Goal: Information Seeking & Learning: Learn about a topic

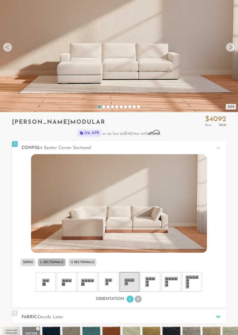
scroll to position [59, 0]
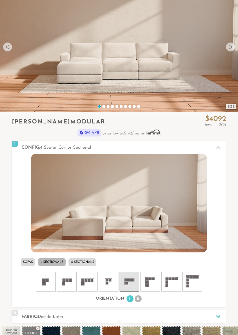
click at [140, 295] on li "R" at bounding box center [138, 299] width 7 height 7
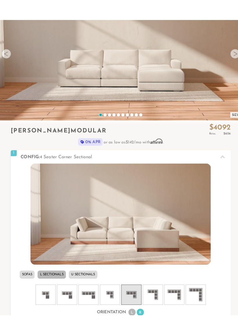
scroll to position [73, 0]
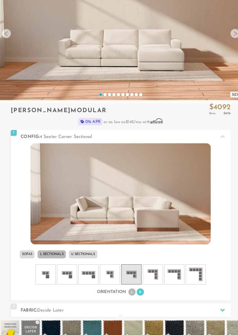
click at [180, 192] on img at bounding box center [119, 189] width 176 height 99
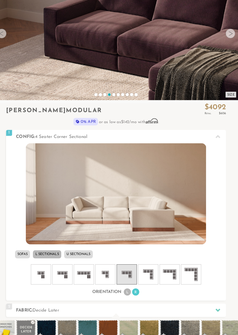
click at [180, 78] on video at bounding box center [119, 23] width 238 height 119
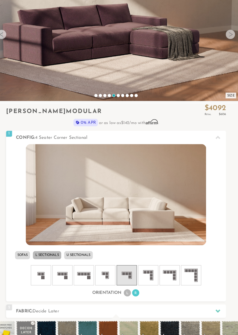
scroll to position [73, 0]
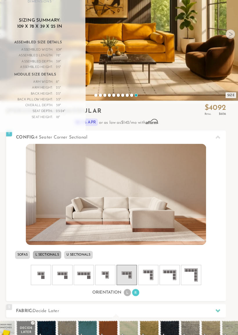
click at [167, 214] on img at bounding box center [119, 189] width 176 height 99
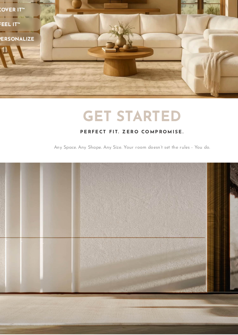
scroll to position [0, 0]
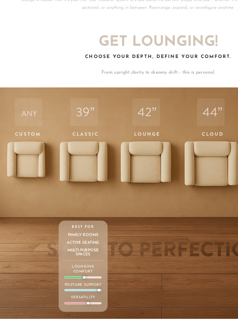
click at [12, 149] on div "ANY Custom Depth Any depth. Just right for you. Craft the perfect sit, your way…" at bounding box center [20, 235] width 37 height 173
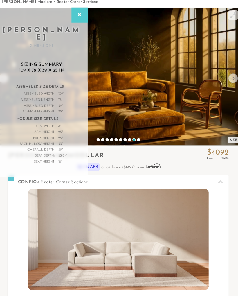
scroll to position [0, 0]
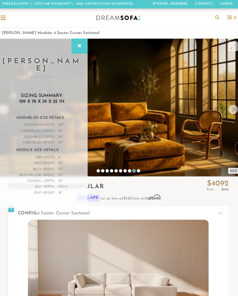
click at [3, 14] on div at bounding box center [6, 17] width 11 height 11
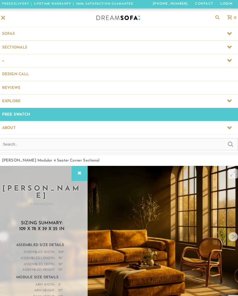
scroll to position [5721, 238]
click at [225, 60] on icon at bounding box center [227, 58] width 5 height 5
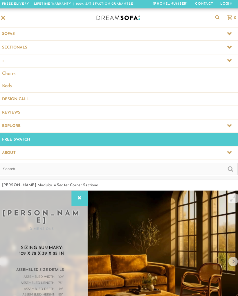
scroll to position [0, 0]
click at [10, 43] on span at bounding box center [119, 45] width 238 height 13
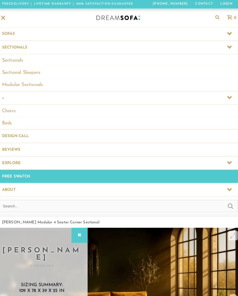
click at [14, 80] on link "Modular Sectionals" at bounding box center [119, 82] width 238 height 12
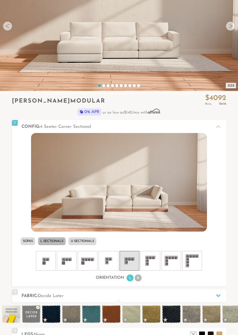
scroll to position [81, 0]
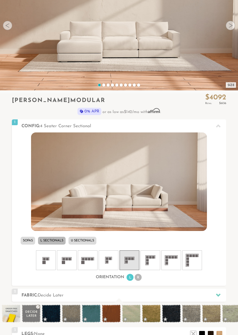
click at [139, 280] on li "R" at bounding box center [138, 277] width 7 height 7
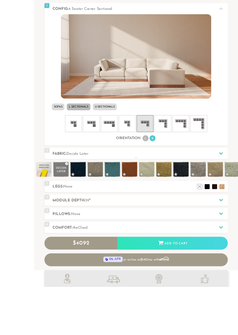
scroll to position [249, 0]
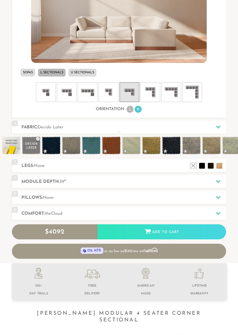
click at [219, 181] on icon at bounding box center [218, 181] width 5 height 3
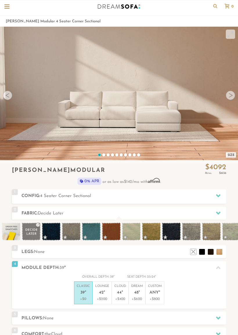
scroll to position [11, 0]
click at [218, 198] on div at bounding box center [218, 196] width 12 height 12
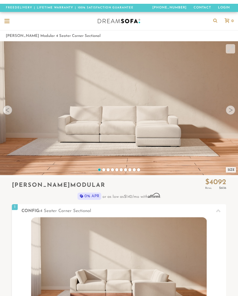
scroll to position [0, 553]
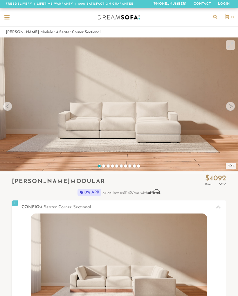
click at [7, 17] on div at bounding box center [6, 17] width 5 height 5
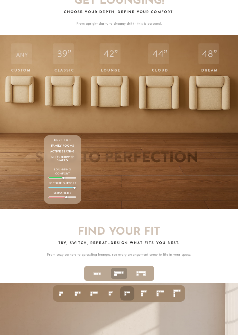
scroll to position [1740, 0]
click at [16, 149] on p "Any depth. Just right for you. Craft the perfect sit, your way. Fully modular, …" at bounding box center [20, 147] width 31 height 18
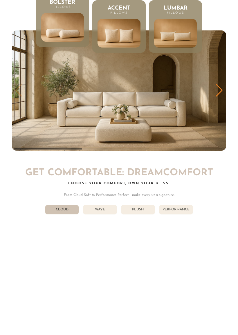
scroll to position [2408, 0]
click at [219, 89] on div "Next slide" at bounding box center [219, 90] width 8 height 13
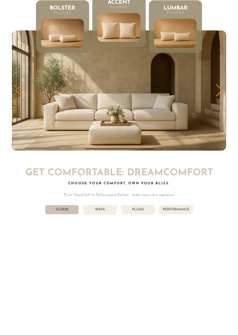
click at [222, 86] on div "Next slide" at bounding box center [219, 90] width 8 height 13
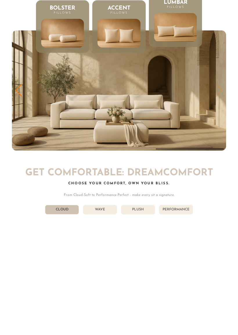
click at [223, 83] on img "3 / 3" at bounding box center [119, 90] width 214 height 120
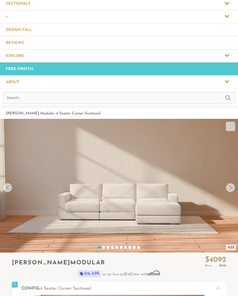
scroll to position [0, 0]
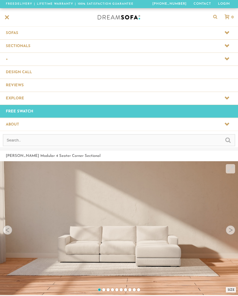
click at [17, 70] on link "Design Call" at bounding box center [119, 72] width 238 height 13
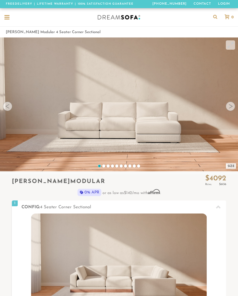
click at [53, 213] on img at bounding box center [119, 262] width 176 height 99
click at [49, 213] on img at bounding box center [119, 262] width 176 height 99
